Goal: Task Accomplishment & Management: Use online tool/utility

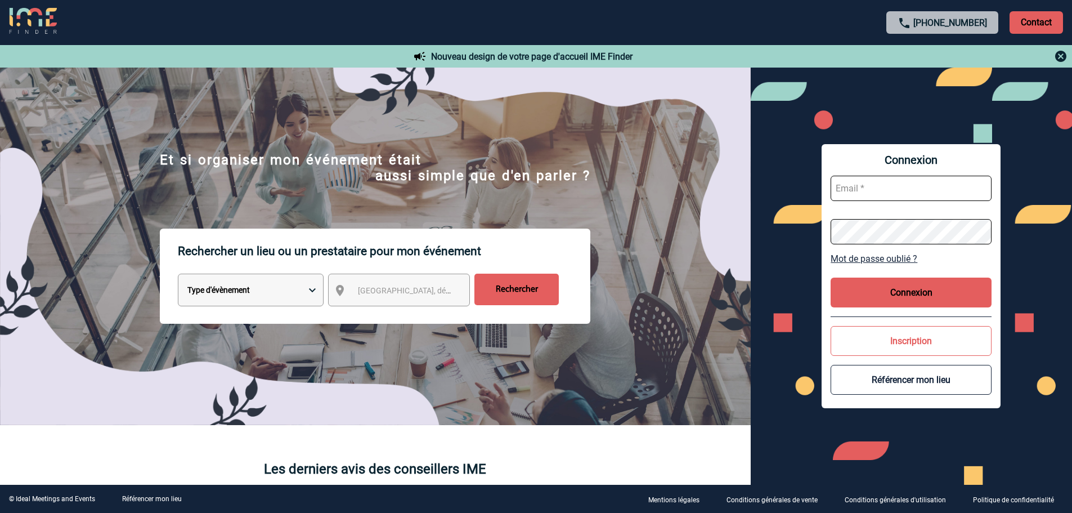
click at [290, 285] on select "Type d'évènement Séminaire avec nuitée Réunion Repas de groupe Team Building & …" at bounding box center [251, 289] width 146 height 33
click at [377, 298] on span "Ville, département, région..." at bounding box center [409, 290] width 112 height 16
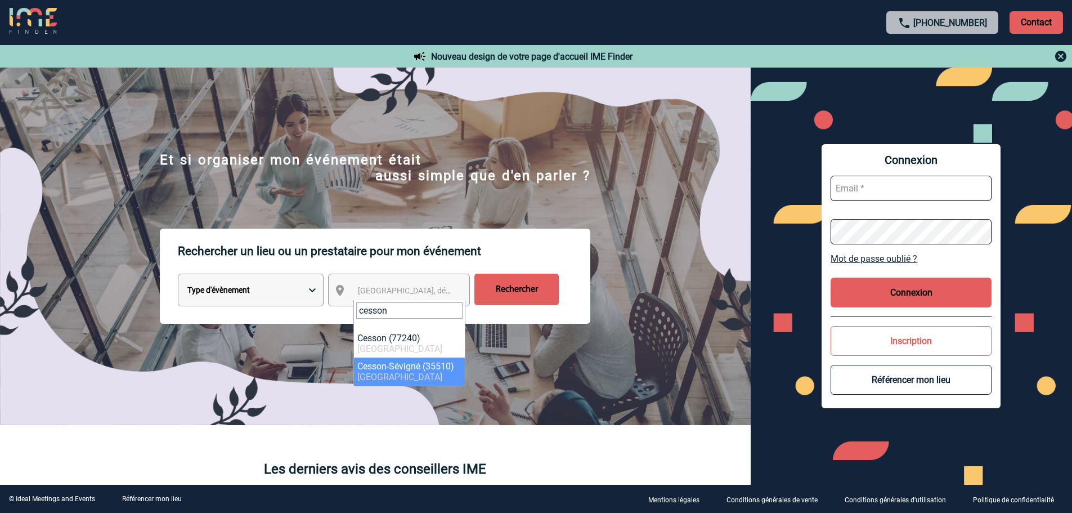
type input "cesson"
select select "2026"
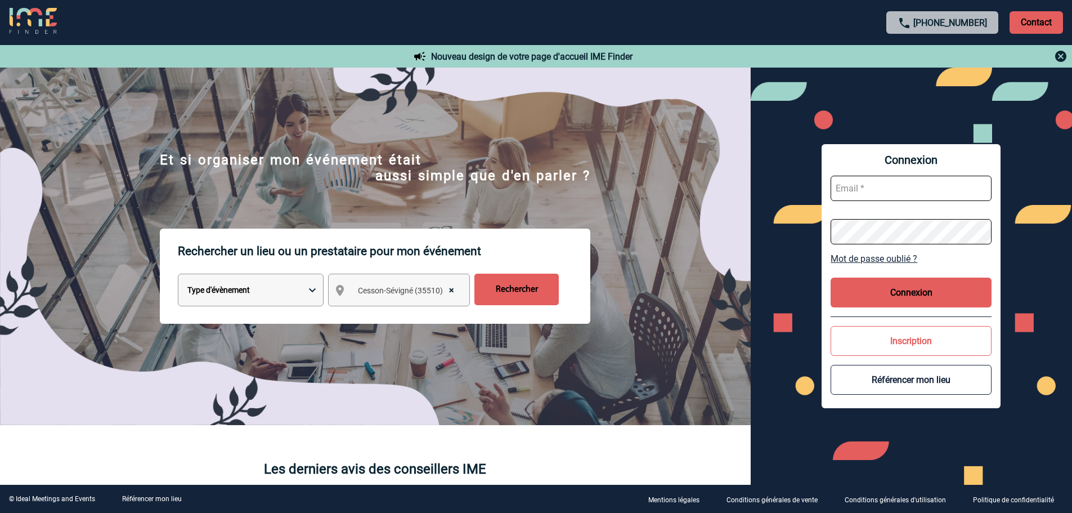
click at [513, 298] on input "Rechercher" at bounding box center [516, 289] width 84 height 32
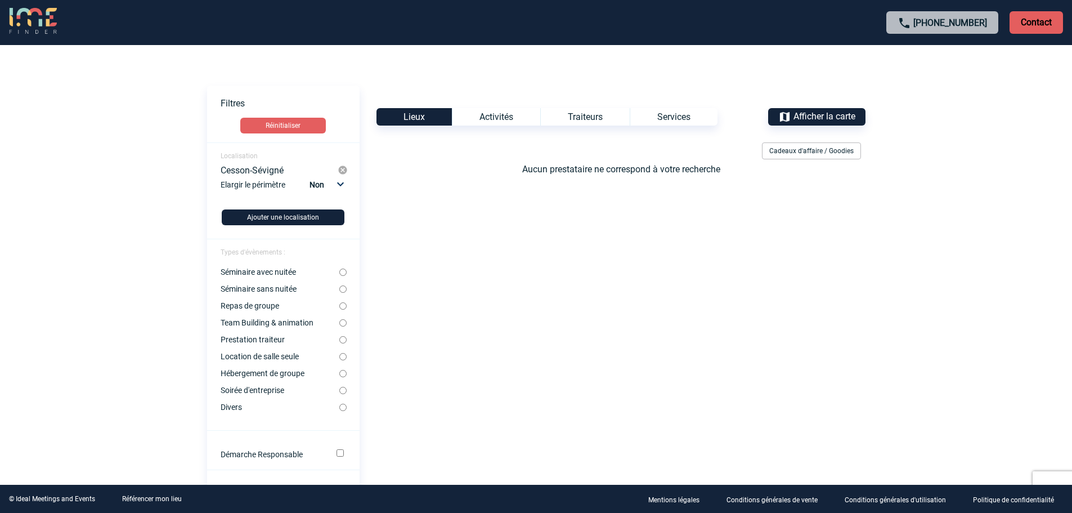
click at [344, 168] on img at bounding box center [343, 170] width 10 height 10
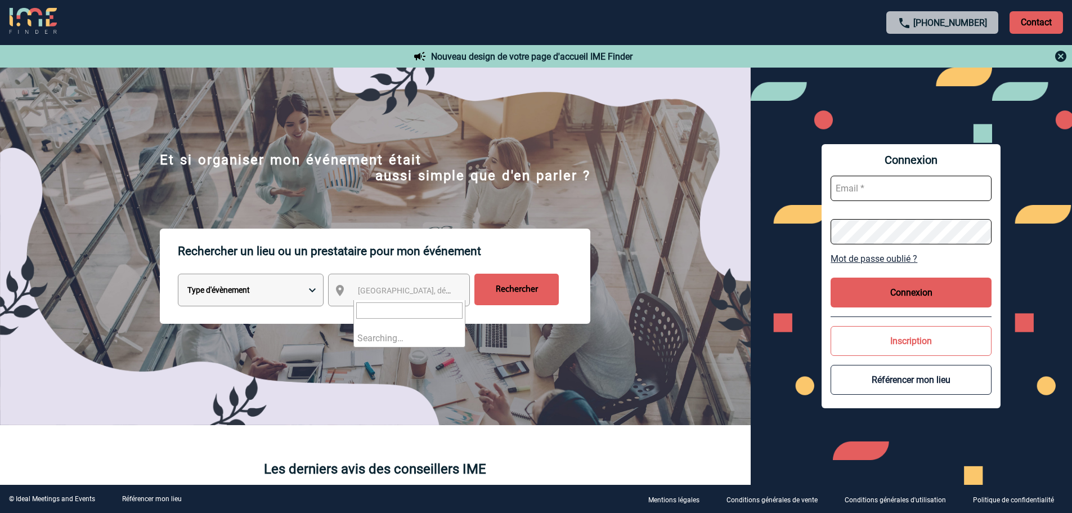
click at [370, 288] on span "[GEOGRAPHIC_DATA], département, région..." at bounding box center [436, 290] width 156 height 9
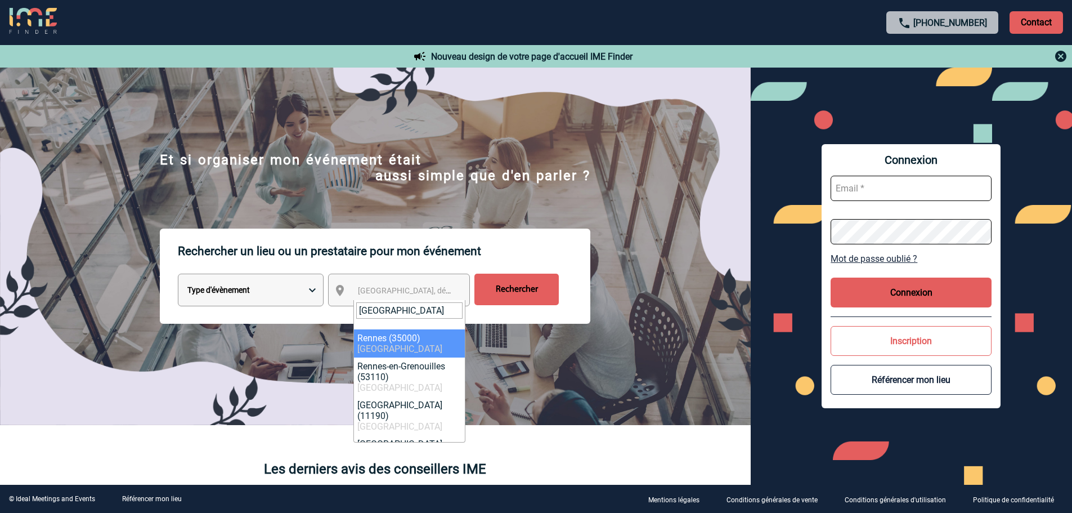
type input "[GEOGRAPHIC_DATA]"
select select "2210"
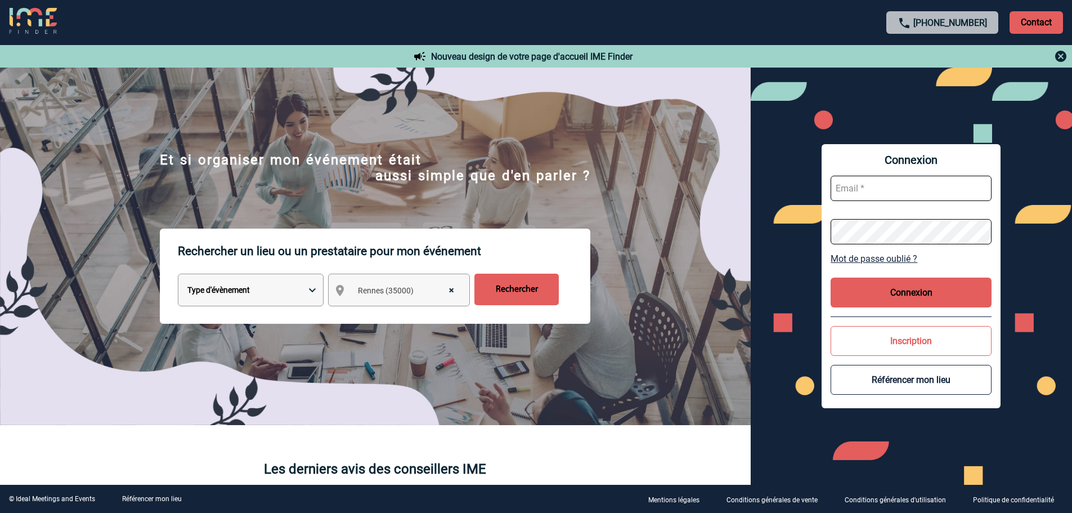
click at [511, 297] on input "Rechercher" at bounding box center [516, 289] width 84 height 32
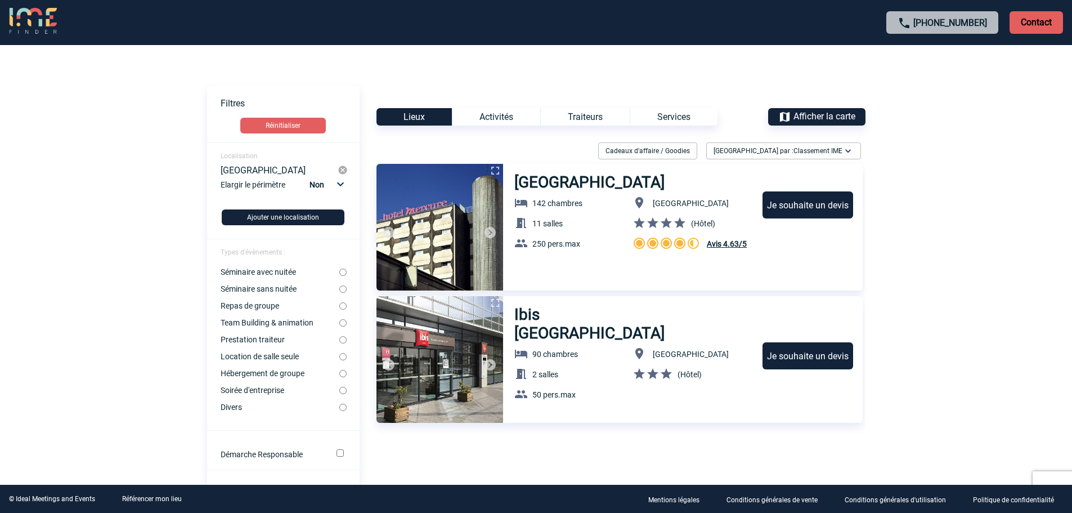
click at [592, 114] on div "Traiteurs" at bounding box center [584, 116] width 89 height 17
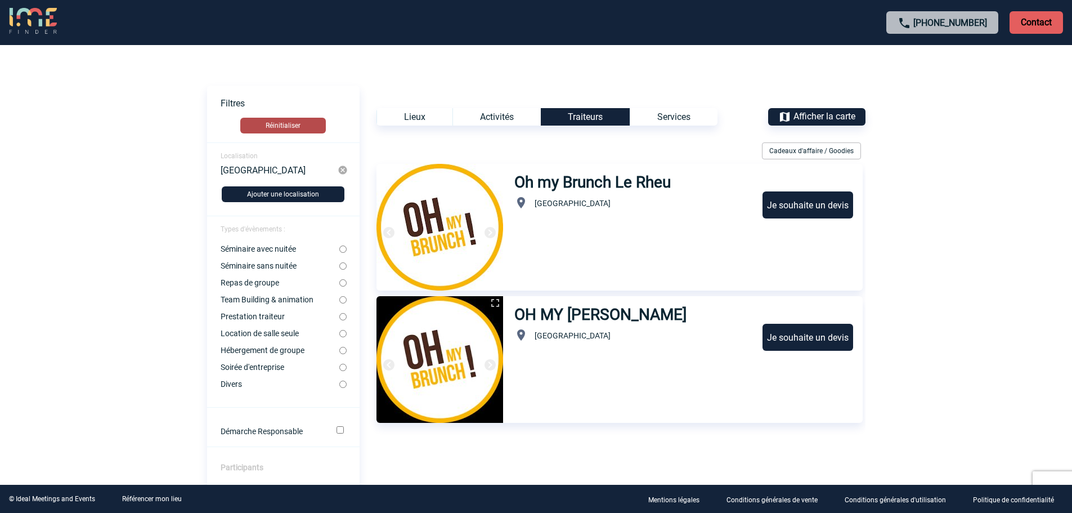
click at [312, 130] on button "Réinitialiser" at bounding box center [283, 126] width 86 height 16
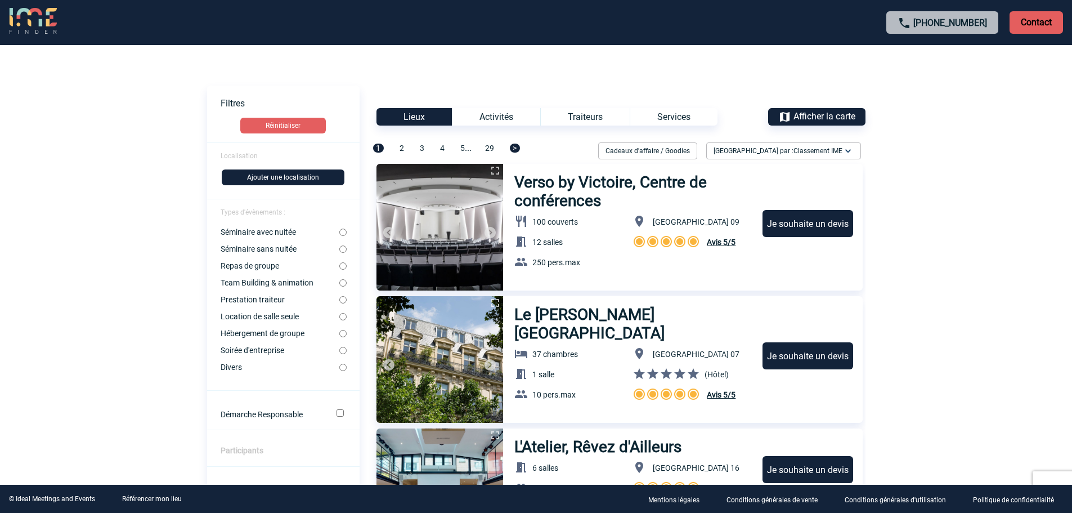
drag, startPoint x: 0, startPoint y: 25, endPoint x: 16, endPoint y: 20, distance: 16.4
click at [0, 24] on div "[PHONE_NUMBER] Contact" at bounding box center [536, 22] width 1072 height 45
click at [16, 20] on img at bounding box center [33, 21] width 48 height 27
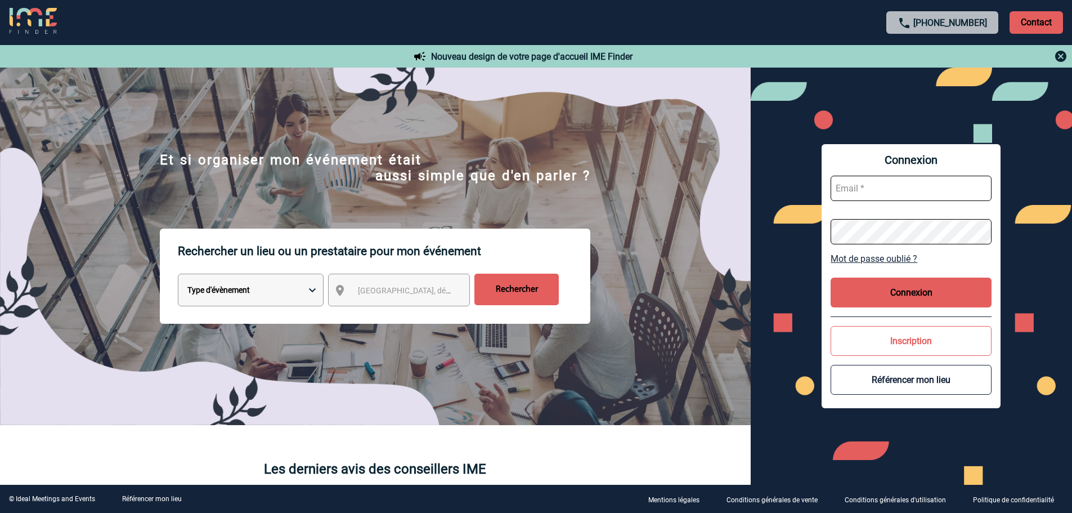
click at [272, 300] on select "Type d'évènement Séminaire avec nuitée Réunion Repas de groupe Team Building & …" at bounding box center [251, 289] width 146 height 33
click at [362, 297] on span "Ville, département, région..." at bounding box center [409, 290] width 112 height 16
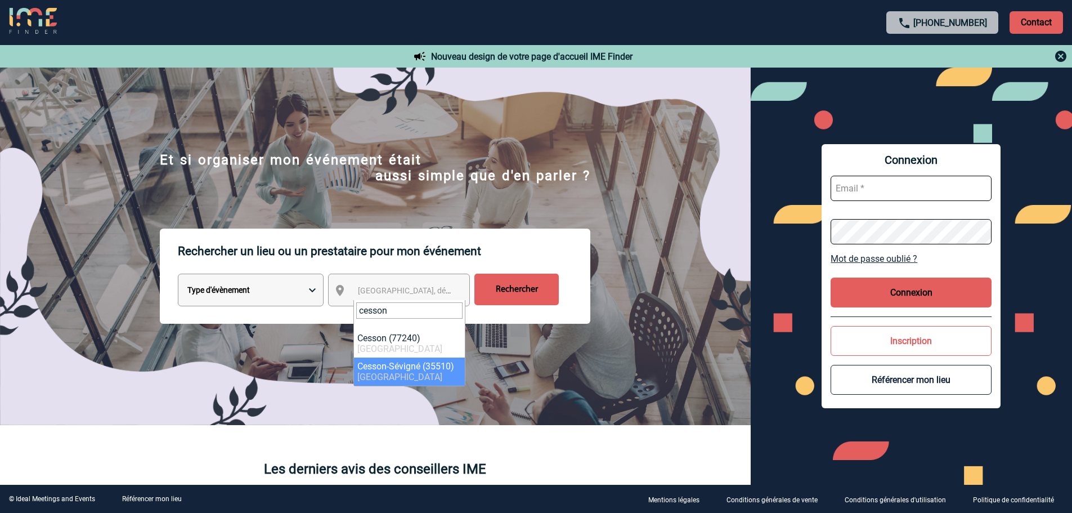
type input "cesson"
select select "2026"
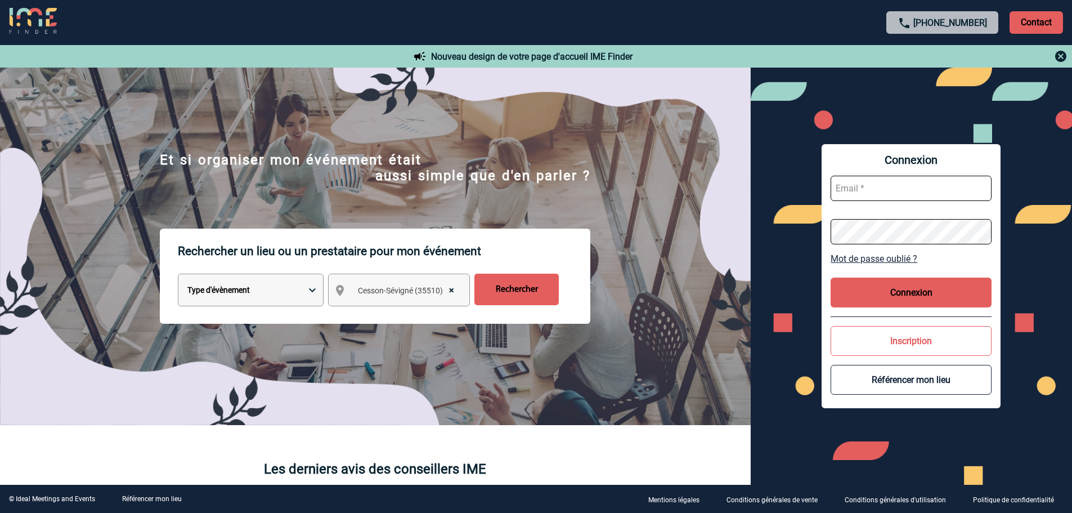
click at [302, 301] on select "Type d'évènement Séminaire avec nuitée Réunion Repas de groupe Team Building & …" at bounding box center [251, 289] width 146 height 33
click at [500, 294] on input "Rechercher" at bounding box center [516, 289] width 84 height 32
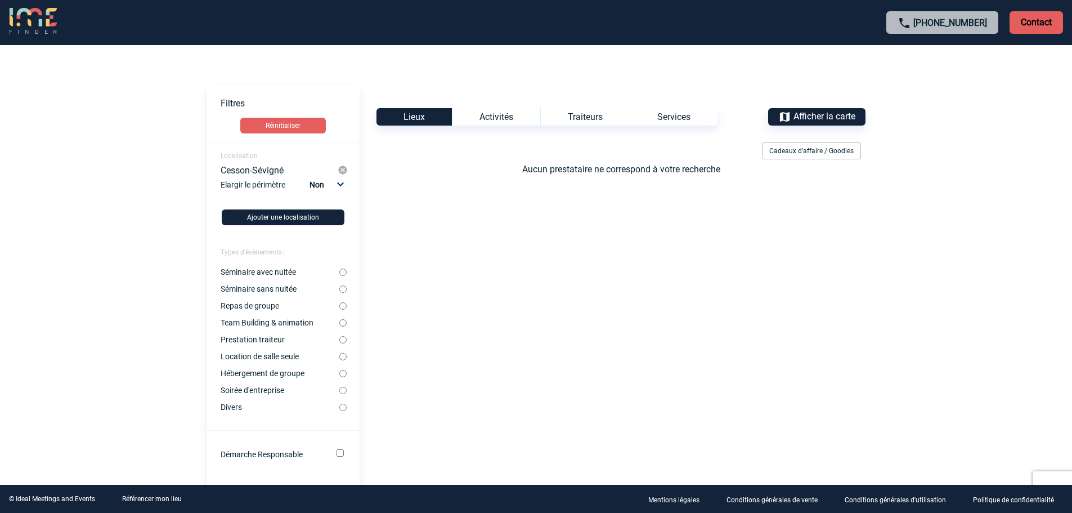
click at [584, 115] on div "Traiteurs" at bounding box center [584, 116] width 89 height 17
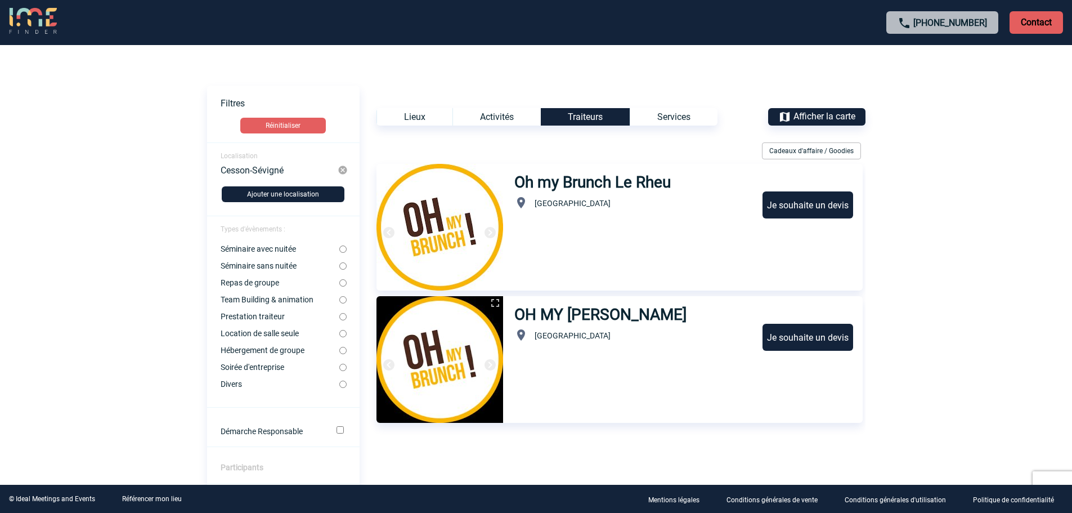
click at [583, 185] on h3 "Oh my Brunch Le Rheu" at bounding box center [593, 182] width 158 height 19
click at [677, 104] on div "Voir les filtres Filtres Réinitialiser Localisation Cesson-Sévigné Ajouter une …" at bounding box center [536, 462] width 658 height 752
click at [674, 119] on div "Services" at bounding box center [674, 116] width 88 height 17
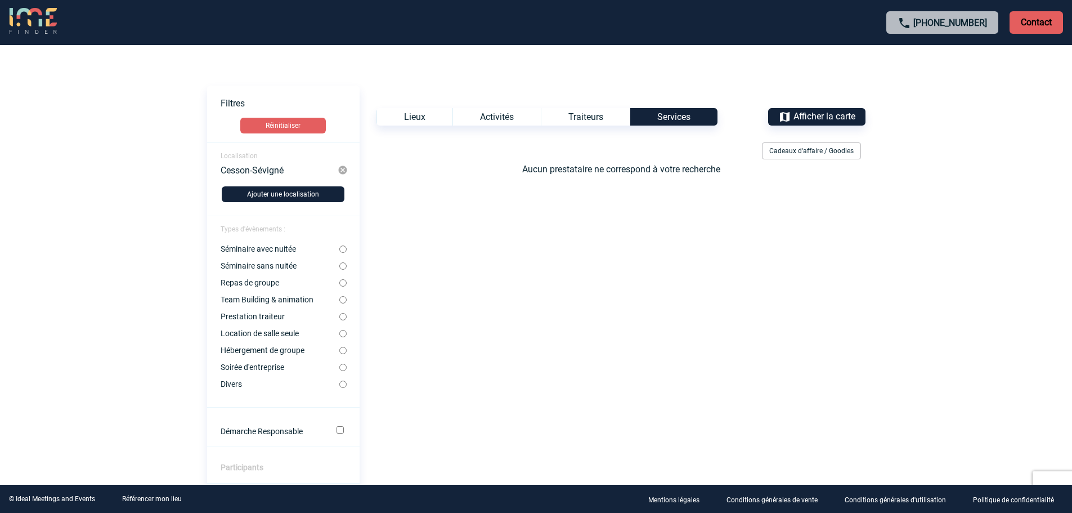
click at [505, 113] on div "Activités" at bounding box center [496, 116] width 88 height 17
click at [46, 24] on img at bounding box center [33, 21] width 48 height 27
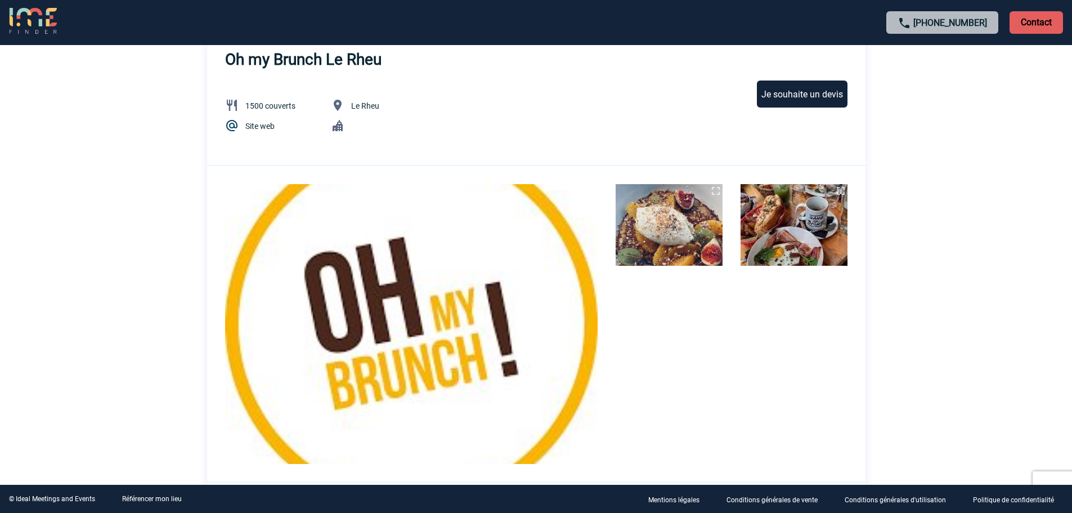
scroll to position [338, 0]
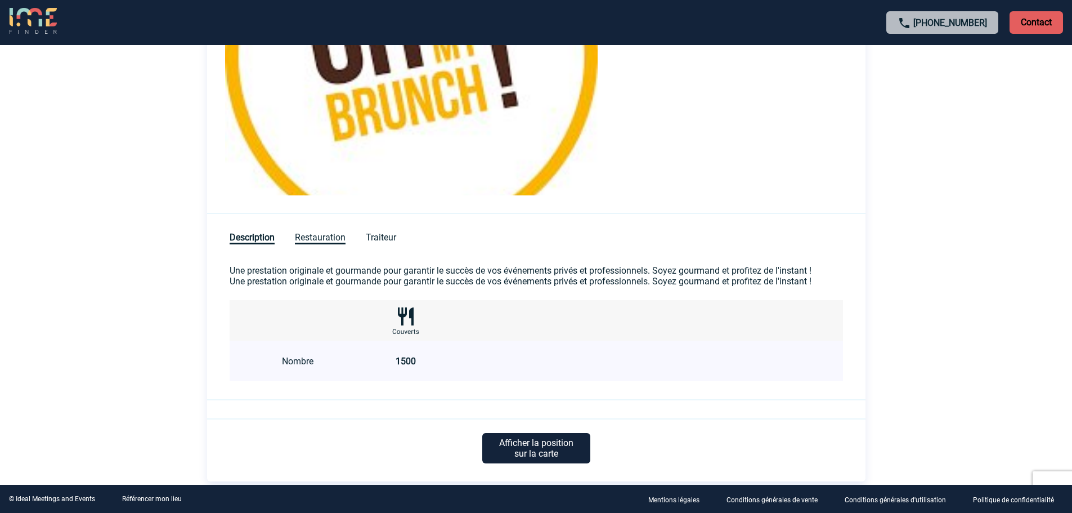
click at [338, 234] on span "Restauration" at bounding box center [320, 238] width 51 height 12
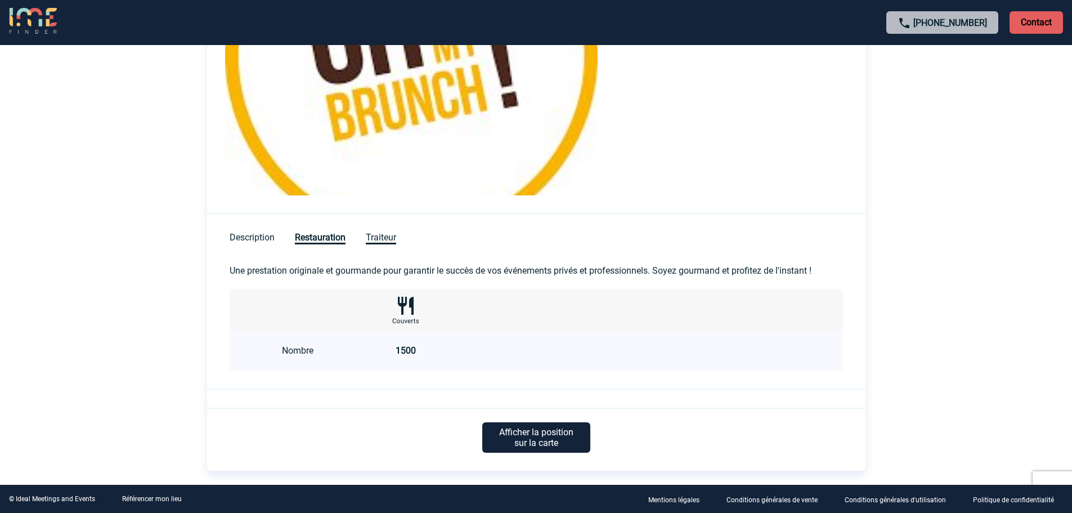
click at [380, 238] on span "Traiteur" at bounding box center [381, 238] width 30 height 12
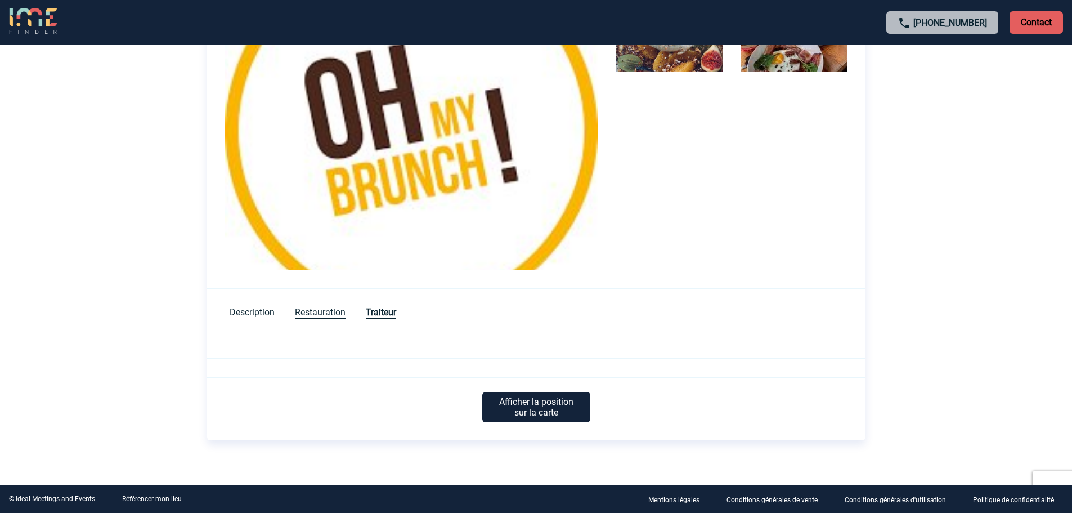
click at [323, 311] on span "Restauration" at bounding box center [320, 313] width 51 height 12
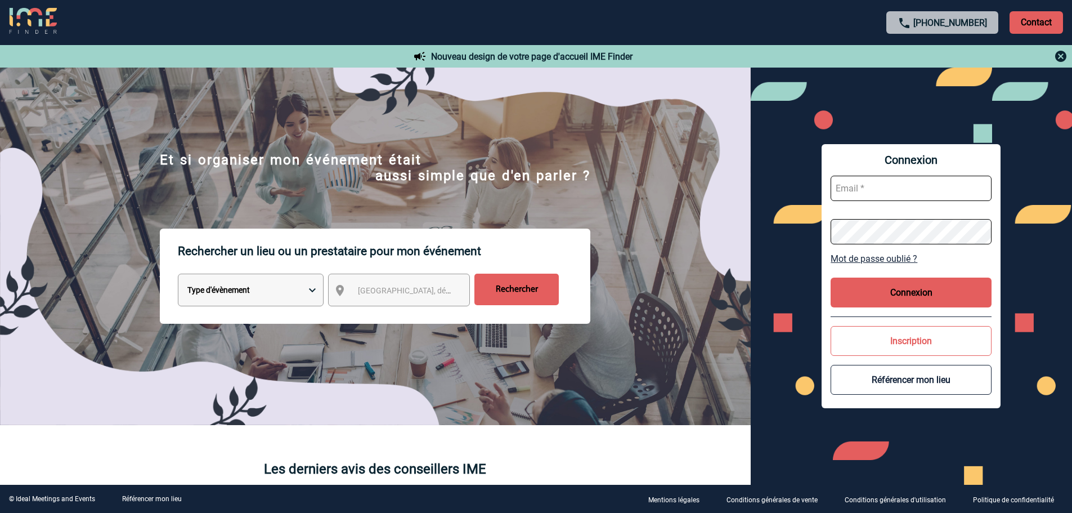
click at [922, 184] on input "text" at bounding box center [911, 188] width 161 height 25
click at [376, 294] on span "Ville, département, région..." at bounding box center [436, 290] width 156 height 9
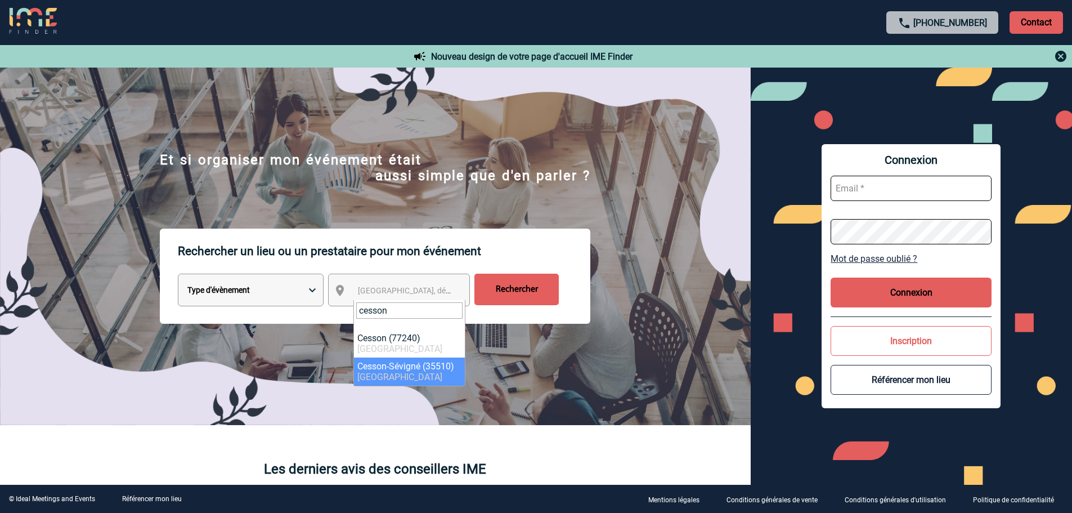
type input "cesson"
select select "2026"
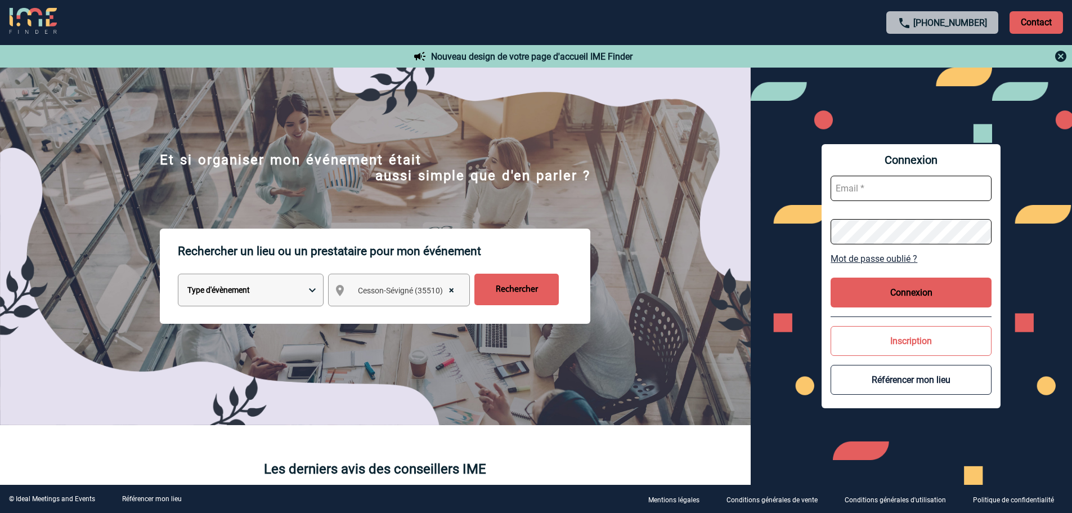
click at [265, 285] on select "Type d'évènement Séminaire avec nuitée Réunion Repas de groupe Team Building & …" at bounding box center [251, 289] width 146 height 33
select select "3"
click at [178, 275] on select "Type d'évènement Séminaire avec nuitée Réunion Repas de groupe Team Building & …" at bounding box center [251, 289] width 146 height 33
click at [517, 291] on input "Rechercher" at bounding box center [516, 289] width 84 height 32
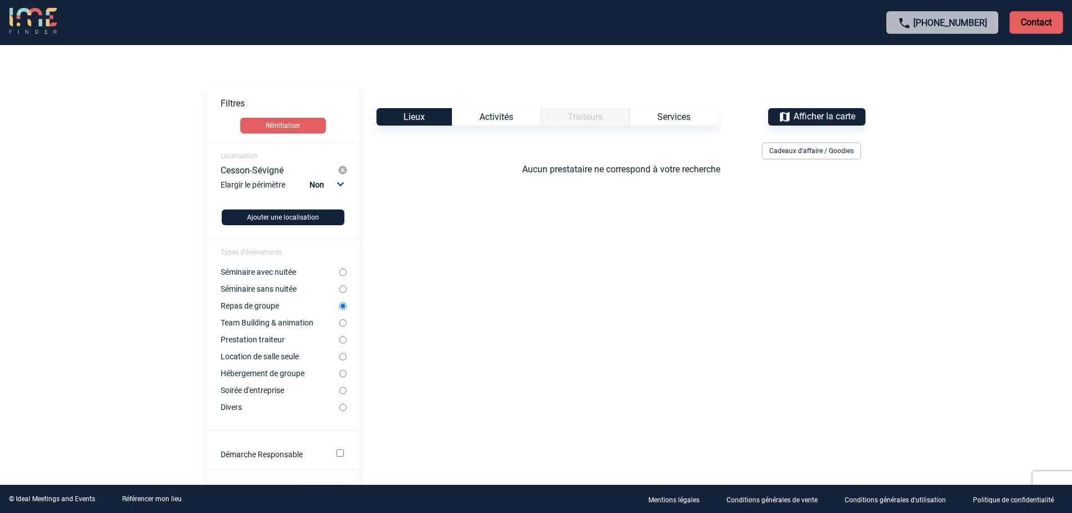
click at [502, 114] on div "Activités" at bounding box center [496, 116] width 88 height 17
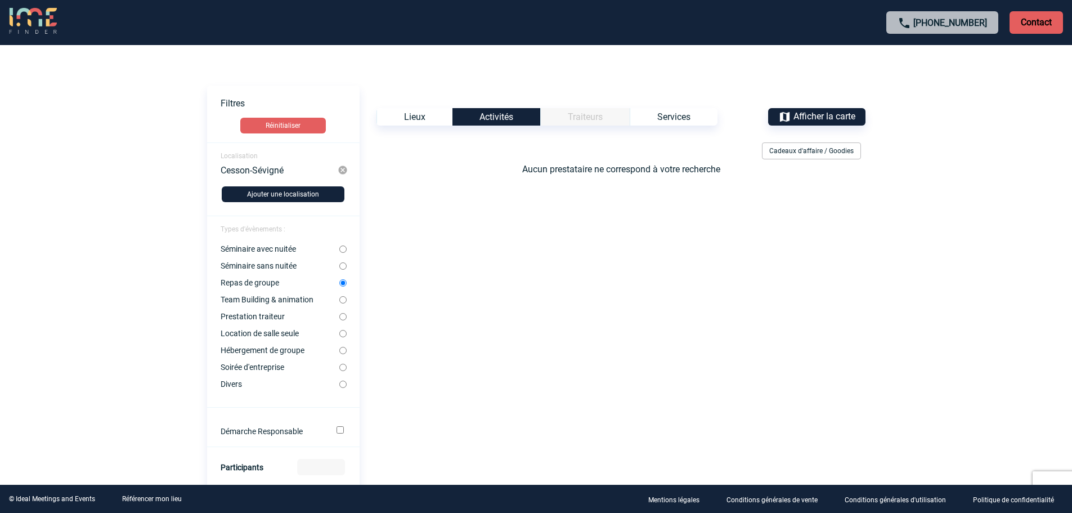
click at [668, 115] on div "Services" at bounding box center [674, 116] width 88 height 17
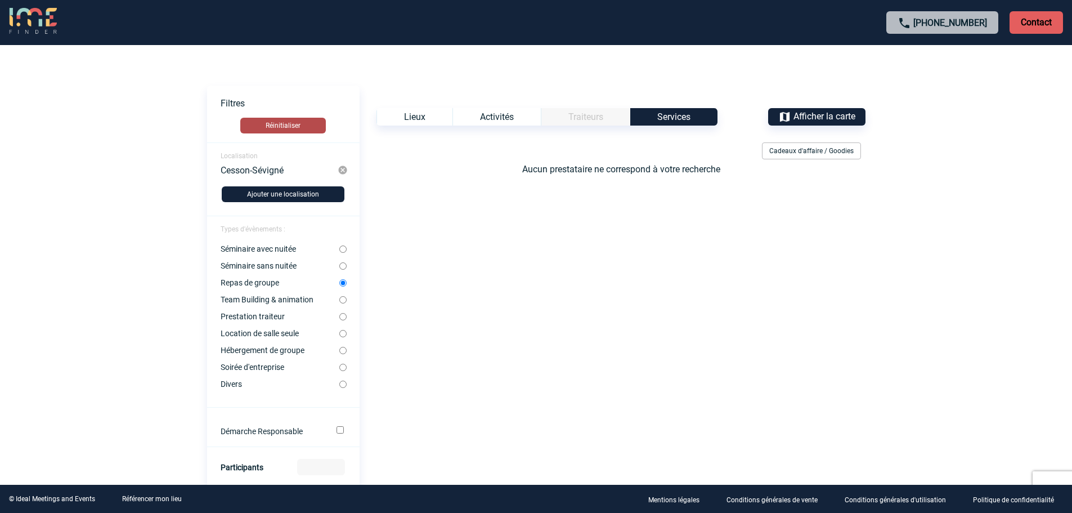
click at [302, 132] on button "Réinitialiser" at bounding box center [283, 126] width 86 height 16
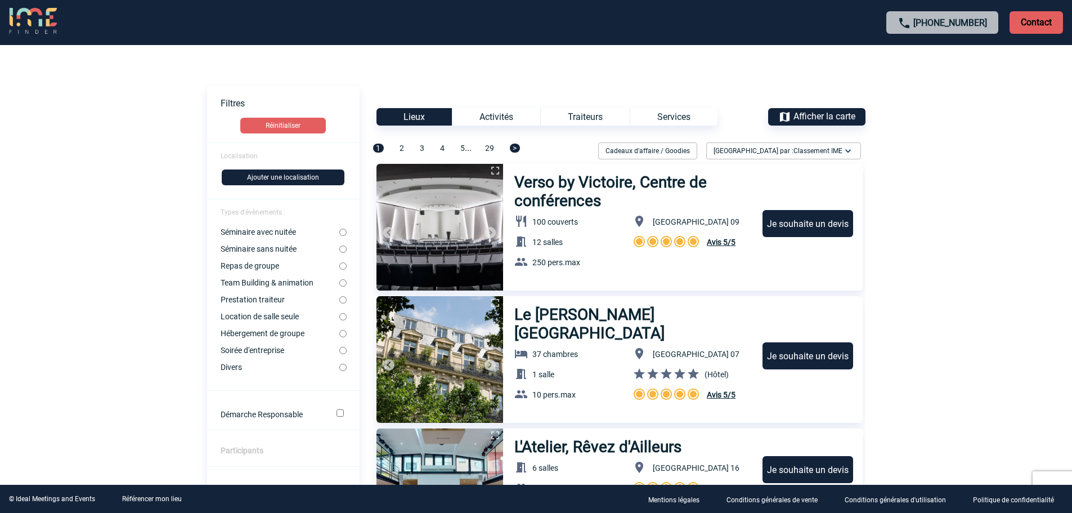
click at [30, 24] on img at bounding box center [33, 21] width 48 height 27
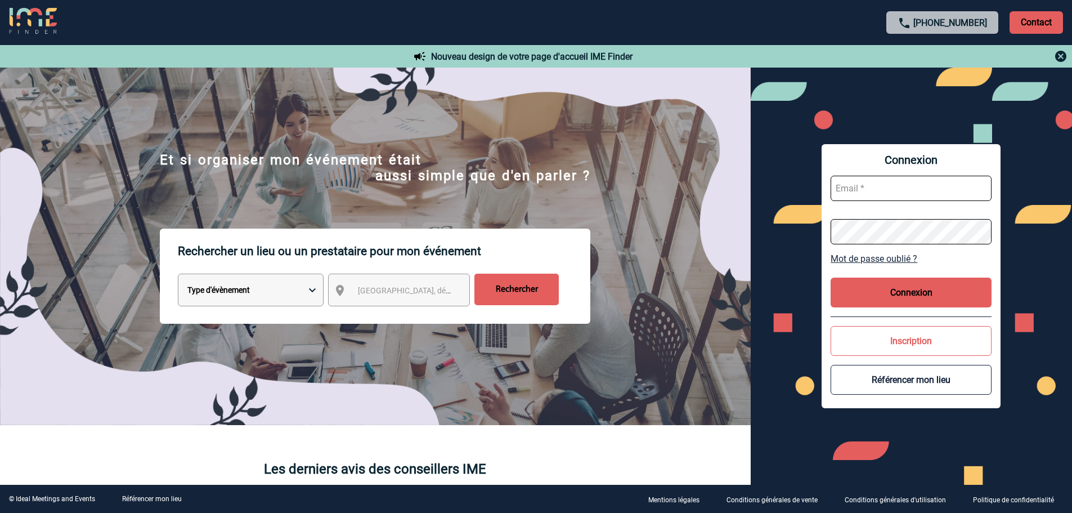
click at [263, 288] on select "Type d'évènement Séminaire avec nuitée Réunion Repas de groupe Team Building & …" at bounding box center [251, 289] width 146 height 33
click at [365, 290] on span "Ville, département, région..." at bounding box center [436, 290] width 156 height 9
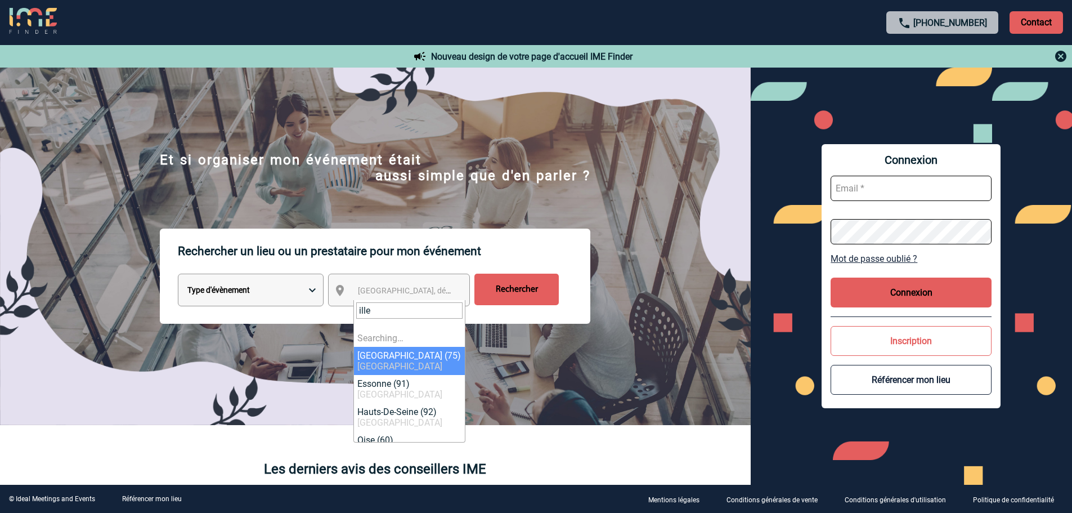
type input "ille"
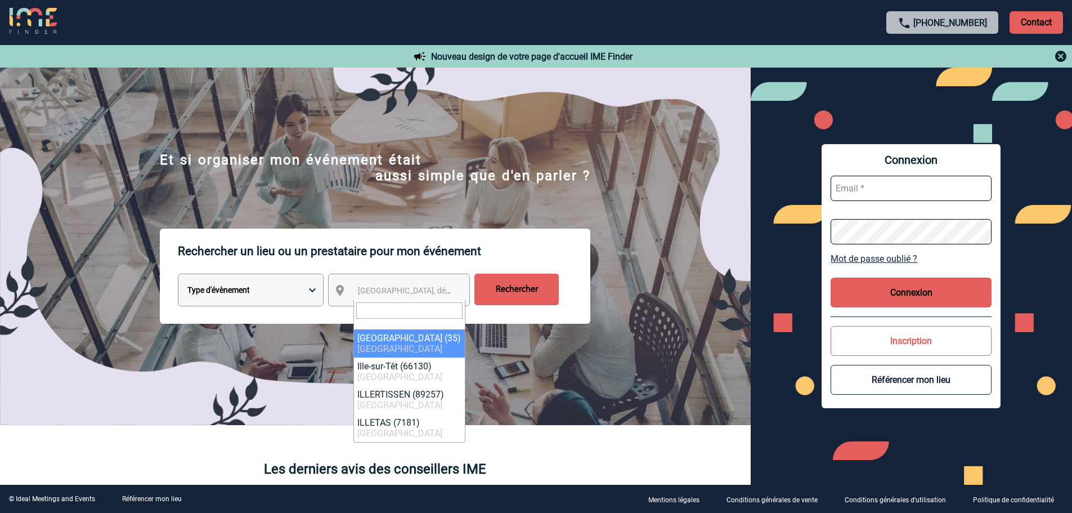
select select "1978"
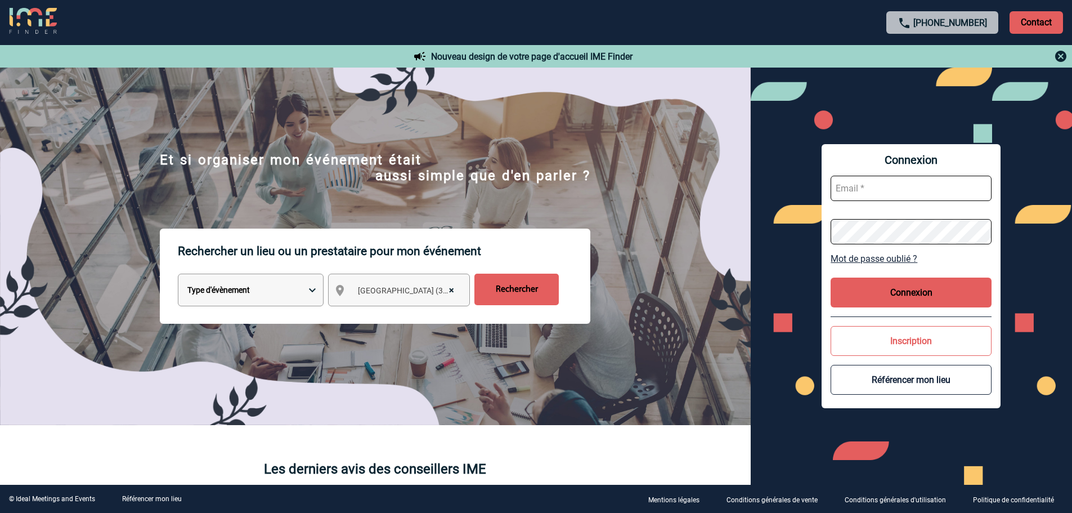
click at [483, 290] on input "Rechercher" at bounding box center [516, 289] width 84 height 32
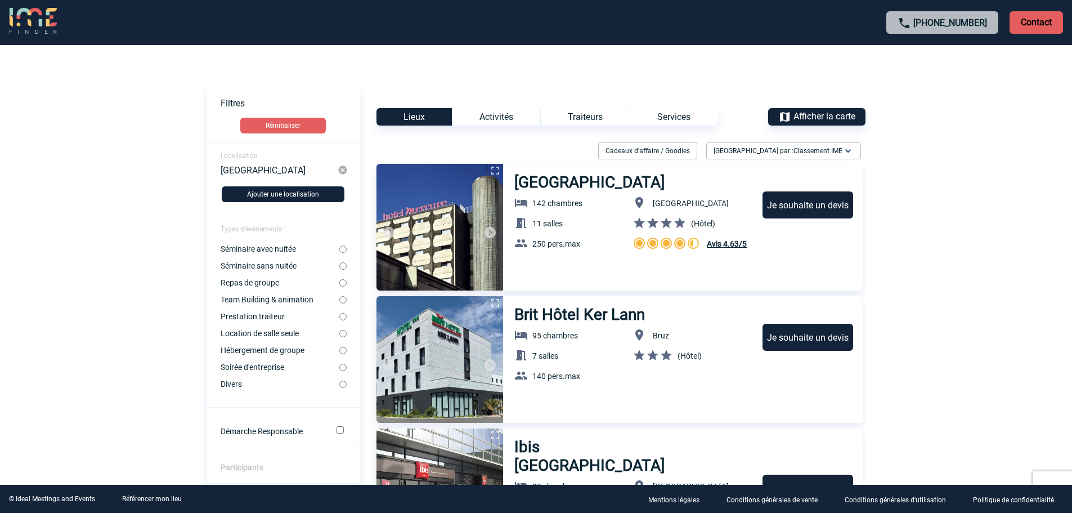
click at [582, 113] on div "Traiteurs" at bounding box center [584, 116] width 89 height 17
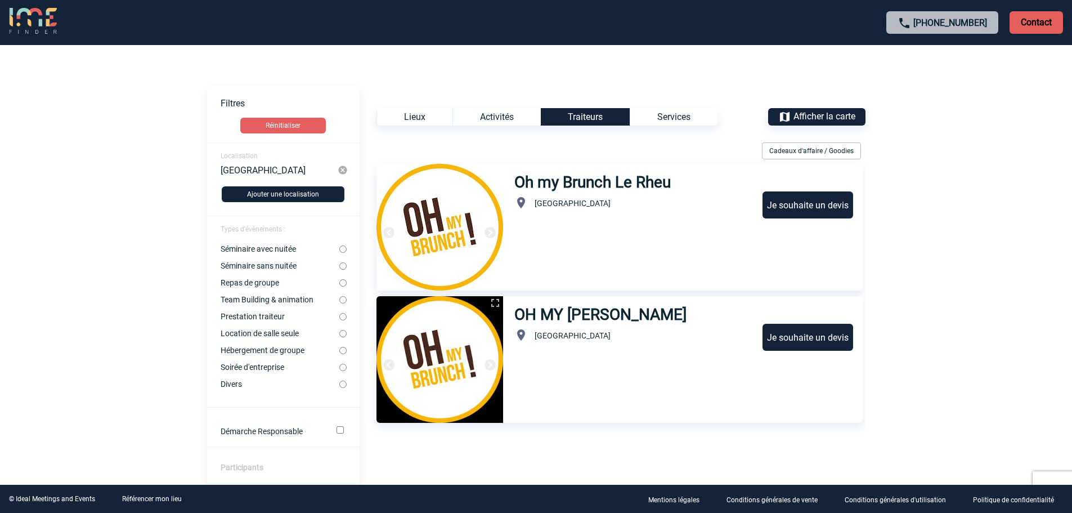
click at [675, 116] on div "Services" at bounding box center [674, 116] width 88 height 17
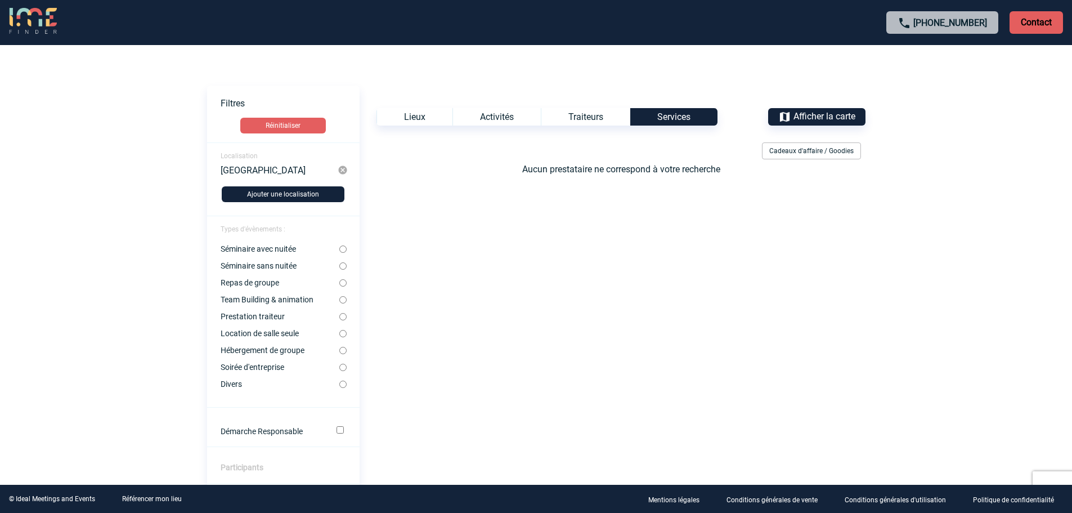
click at [510, 118] on div "Activités" at bounding box center [496, 116] width 88 height 17
click at [439, 111] on div "Lieux" at bounding box center [414, 116] width 76 height 17
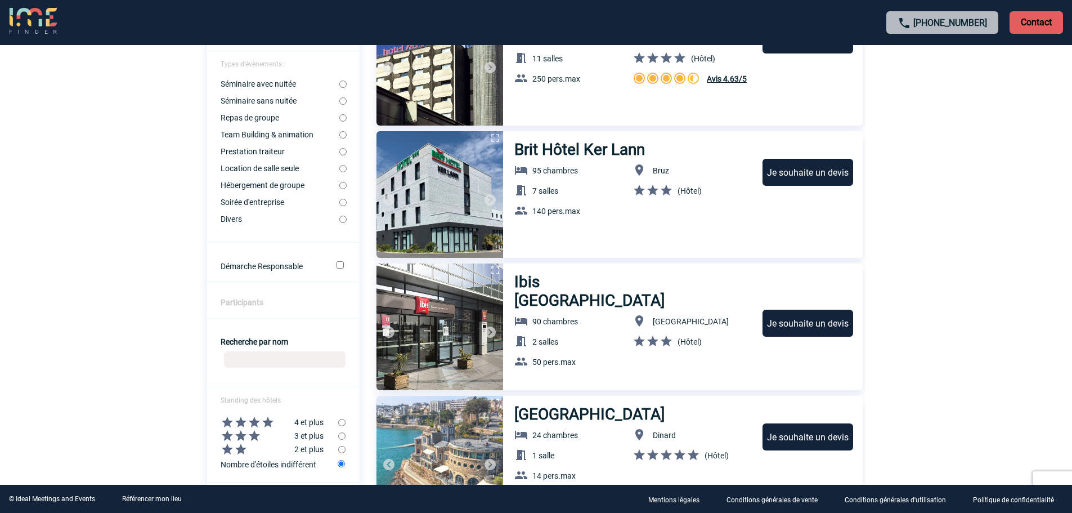
scroll to position [169, 0]
